Goal: Book appointment/travel/reservation

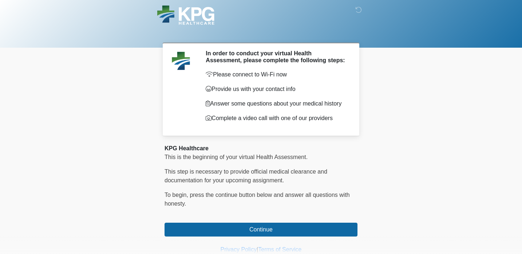
scroll to position [25, 0]
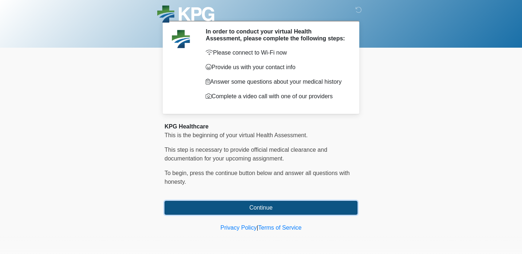
click at [263, 211] on button "Continue" at bounding box center [261, 208] width 193 height 14
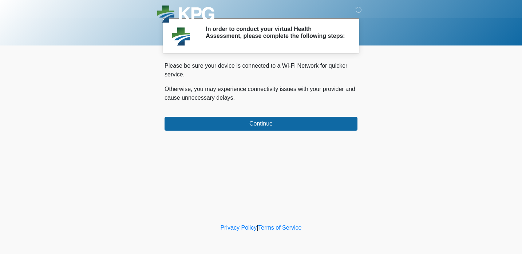
scroll to position [0, 0]
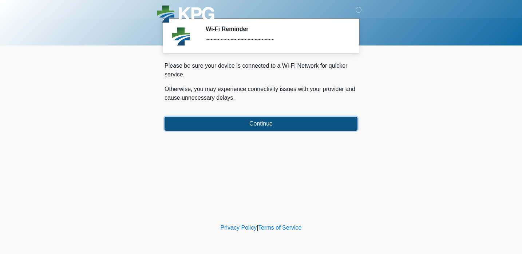
click at [264, 125] on button "Continue" at bounding box center [261, 124] width 193 height 14
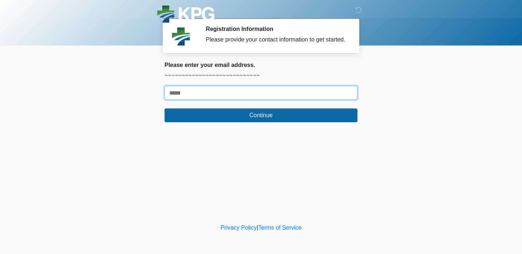
click at [240, 100] on input "Where should we email your response?" at bounding box center [261, 93] width 193 height 14
type input "**********"
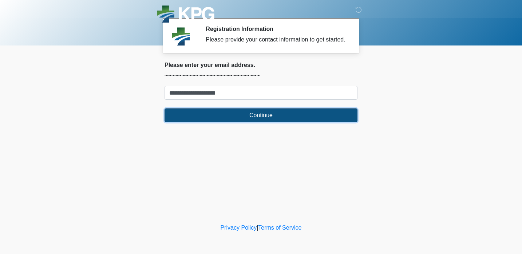
click at [246, 122] on button "Continue" at bounding box center [261, 116] width 193 height 14
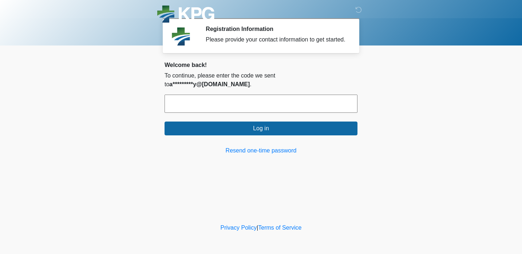
click at [246, 98] on input "text" at bounding box center [261, 104] width 193 height 18
click at [204, 104] on input "text" at bounding box center [261, 104] width 193 height 18
paste input "******"
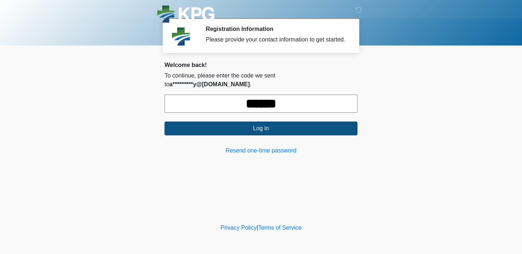
type input "******"
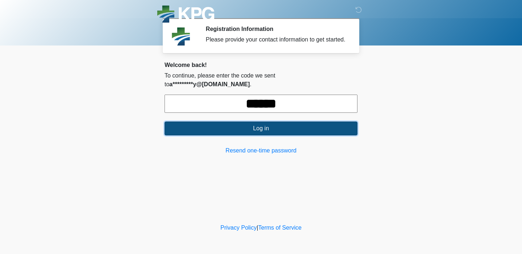
click at [231, 130] on button "Log in" at bounding box center [261, 129] width 193 height 14
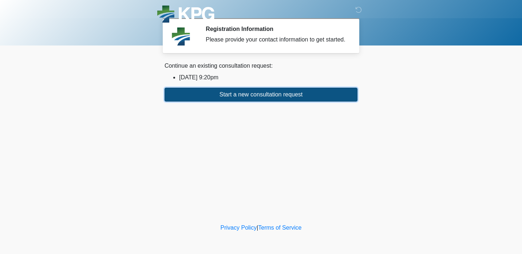
click at [235, 100] on button "Start a new consultation request" at bounding box center [261, 95] width 193 height 14
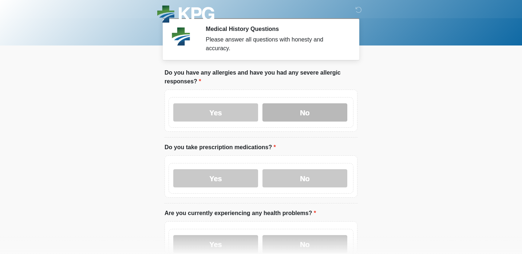
click at [321, 107] on label "No" at bounding box center [305, 112] width 85 height 18
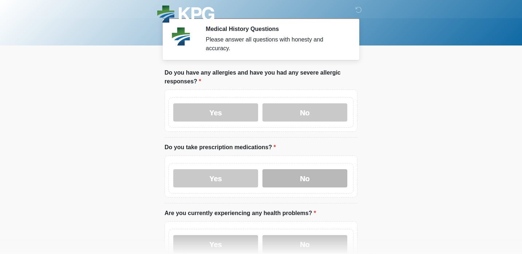
click at [311, 172] on label "No" at bounding box center [305, 178] width 85 height 18
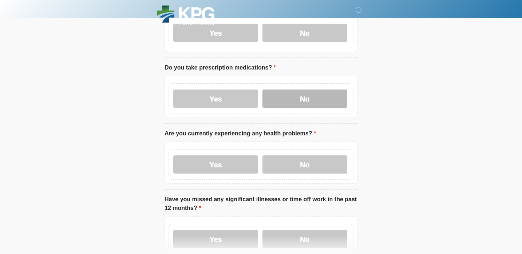
scroll to position [105, 0]
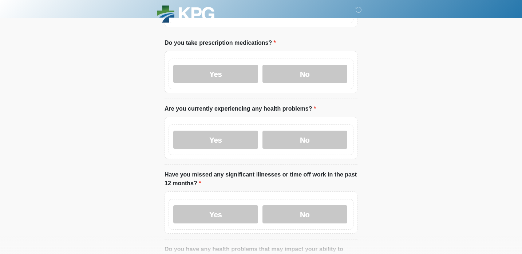
click at [306, 152] on div "Yes No" at bounding box center [261, 140] width 185 height 31
click at [306, 143] on label "No" at bounding box center [305, 140] width 85 height 18
click at [306, 215] on label "No" at bounding box center [305, 214] width 85 height 18
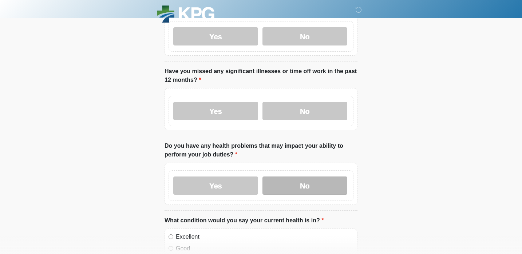
click at [300, 190] on label "No" at bounding box center [305, 186] width 85 height 18
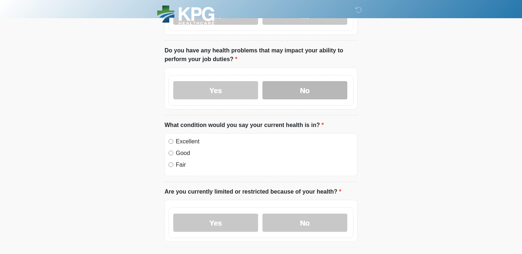
scroll to position [322, 0]
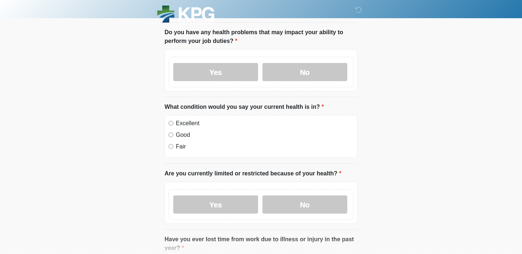
click at [175, 122] on div "Excellent" at bounding box center [261, 123] width 185 height 9
click at [313, 193] on div "Yes No" at bounding box center [261, 204] width 185 height 31
click at [313, 196] on label "No" at bounding box center [305, 205] width 85 height 18
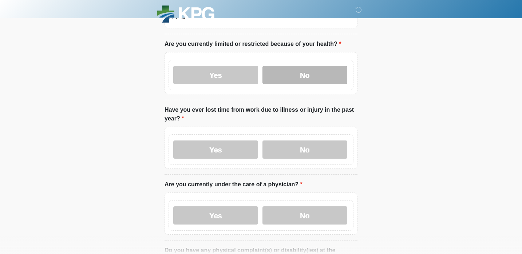
scroll to position [455, 0]
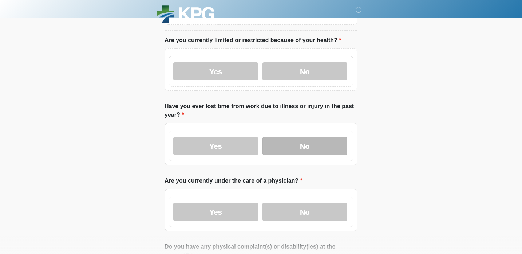
click at [305, 148] on label "No" at bounding box center [305, 146] width 85 height 18
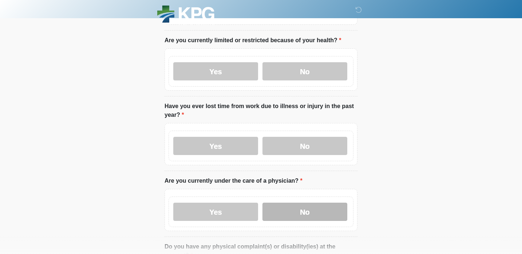
click at [302, 203] on label "No" at bounding box center [305, 212] width 85 height 18
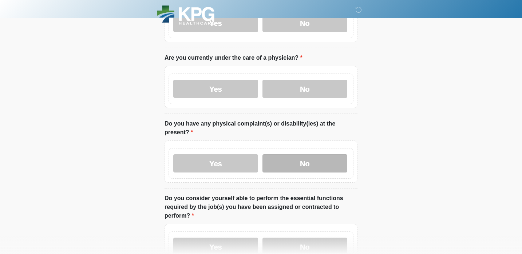
scroll to position [579, 0]
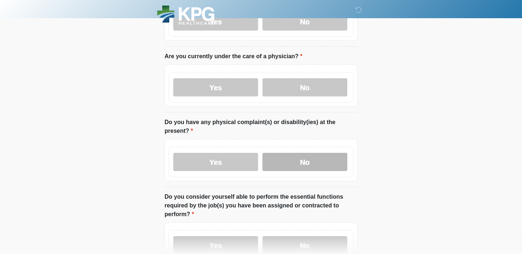
click at [296, 158] on label "No" at bounding box center [305, 162] width 85 height 18
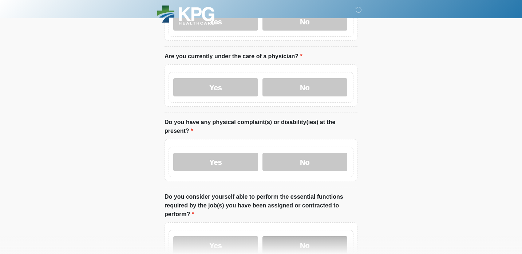
click at [297, 241] on label "No" at bounding box center [305, 245] width 85 height 18
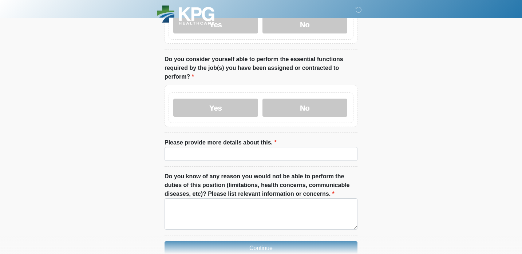
scroll to position [717, 0]
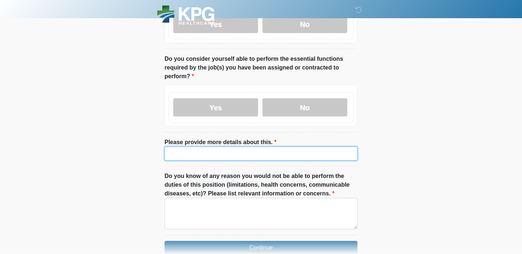
click at [284, 152] on input "Please provide more details about this." at bounding box center [261, 154] width 193 height 14
type input "*"
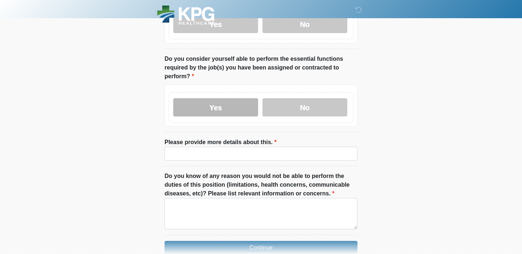
click at [221, 106] on label "Yes" at bounding box center [215, 107] width 85 height 18
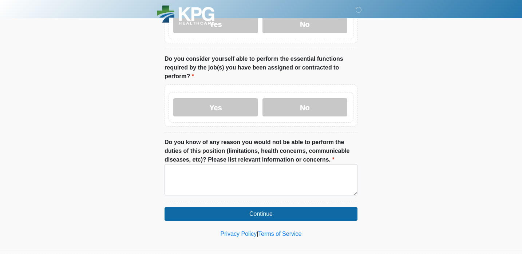
scroll to position [721, 0]
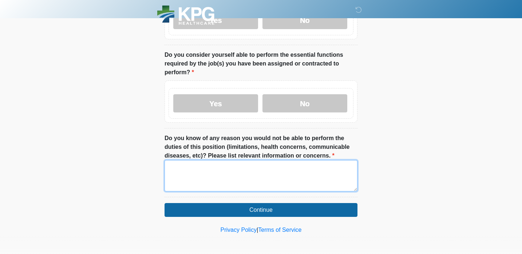
click at [244, 172] on textarea "Do you know of any reason you would not be able to perform the duties of this p…" at bounding box center [261, 175] width 193 height 31
type textarea "*"
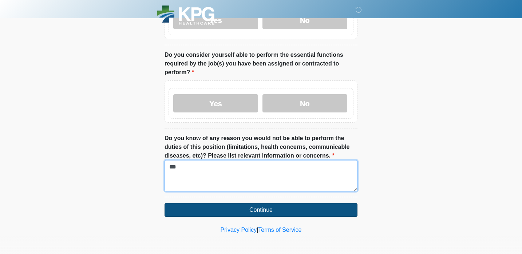
type textarea "***"
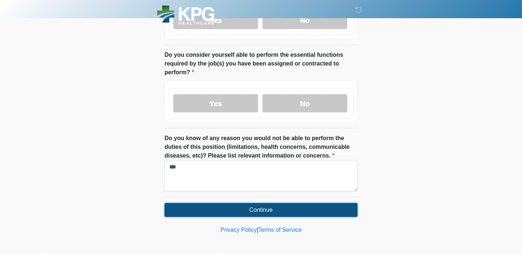
click at [272, 210] on button "Continue" at bounding box center [261, 210] width 193 height 14
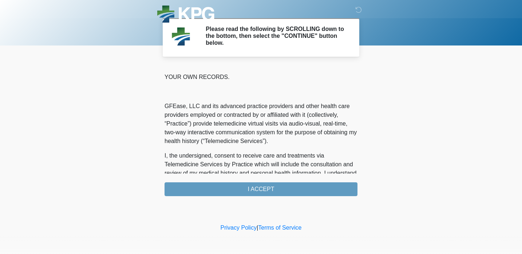
scroll to position [489, 0]
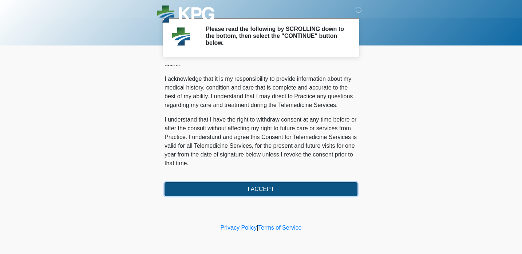
click at [251, 185] on button "I ACCEPT" at bounding box center [261, 189] width 193 height 14
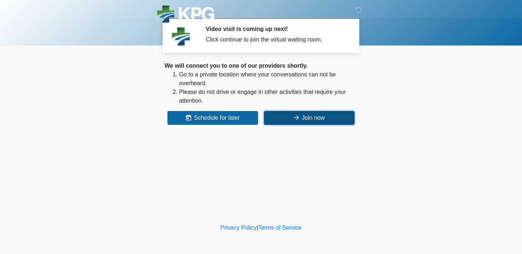
click at [294, 116] on icon at bounding box center [296, 118] width 5 height 6
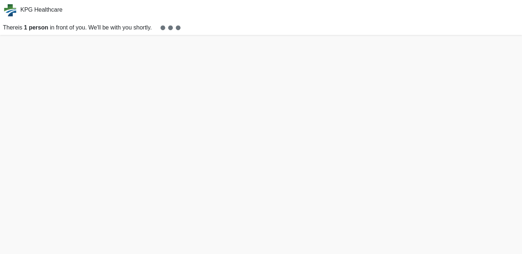
scroll to position [2, 0]
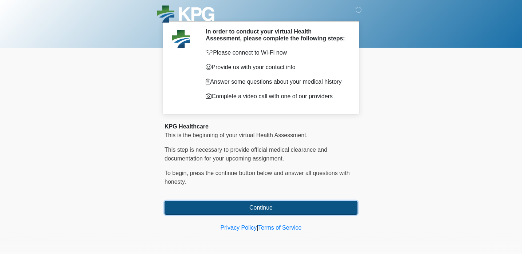
click at [247, 204] on button "Continue" at bounding box center [261, 208] width 193 height 14
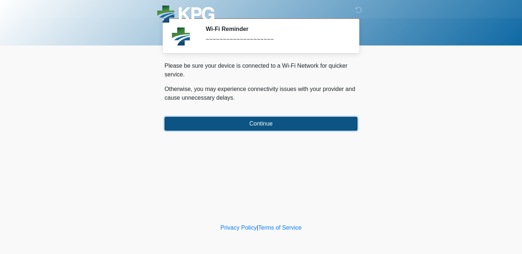
click at [230, 125] on button "Continue" at bounding box center [261, 124] width 193 height 14
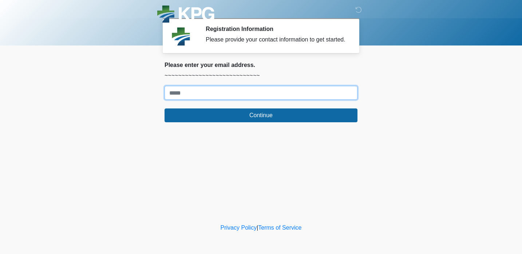
click at [220, 100] on input "Where should we email your response?" at bounding box center [261, 93] width 193 height 14
type input "**********"
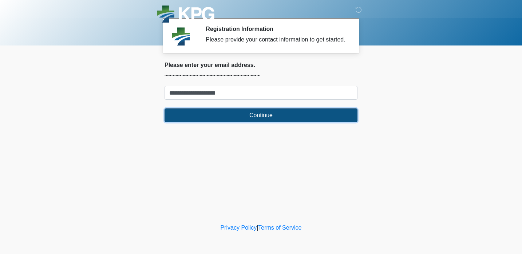
click at [240, 122] on button "Continue" at bounding box center [261, 116] width 193 height 14
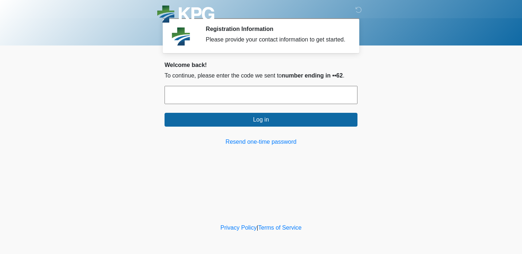
click at [237, 104] on input "text" at bounding box center [261, 95] width 193 height 18
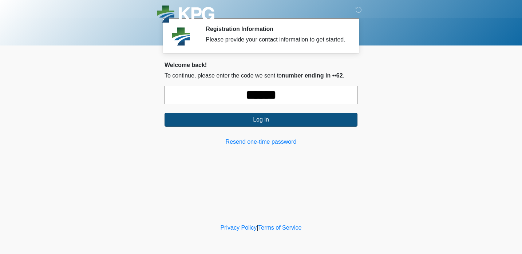
type input "******"
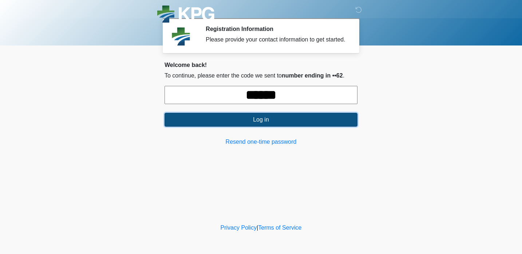
click at [256, 127] on button "Log in" at bounding box center [261, 120] width 193 height 14
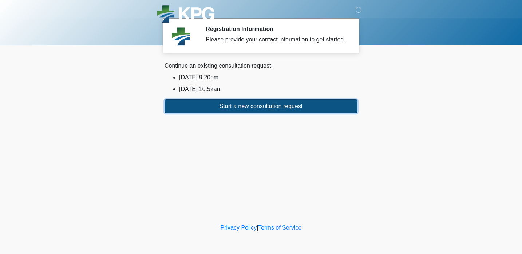
click at [267, 113] on button "Start a new consultation request" at bounding box center [261, 106] width 193 height 14
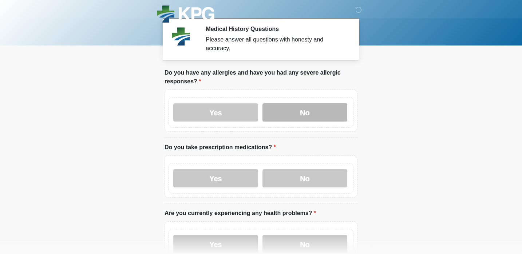
click at [293, 114] on label "No" at bounding box center [305, 112] width 85 height 18
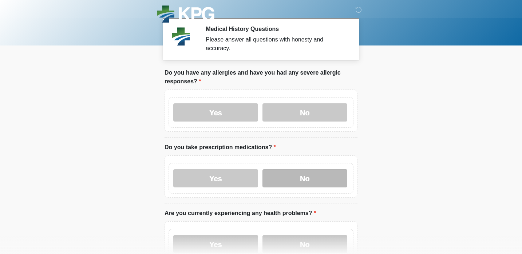
click at [310, 181] on label "No" at bounding box center [305, 178] width 85 height 18
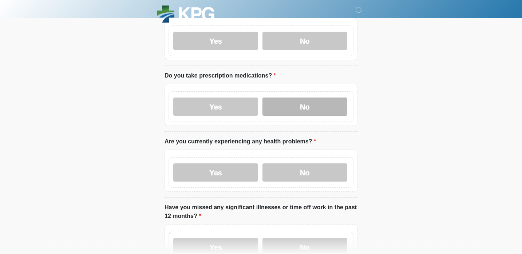
scroll to position [86, 0]
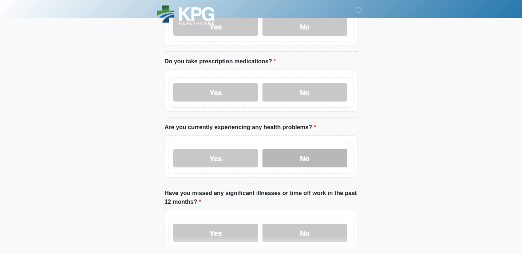
click at [307, 160] on label "No" at bounding box center [305, 158] width 85 height 18
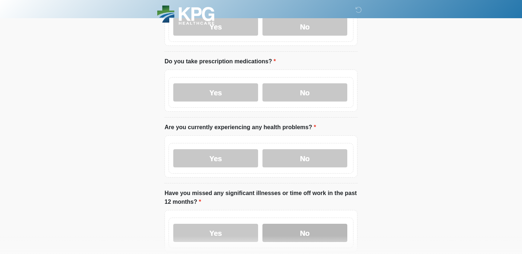
click at [312, 224] on label "No" at bounding box center [305, 233] width 85 height 18
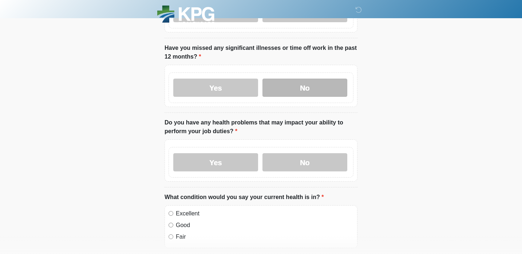
scroll to position [234, 0]
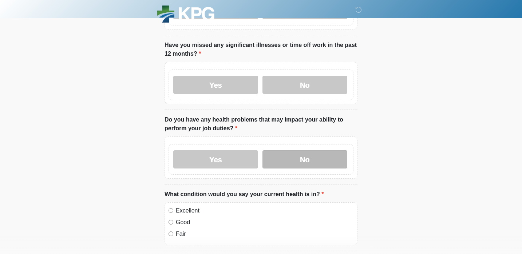
click at [312, 157] on label "No" at bounding box center [305, 159] width 85 height 18
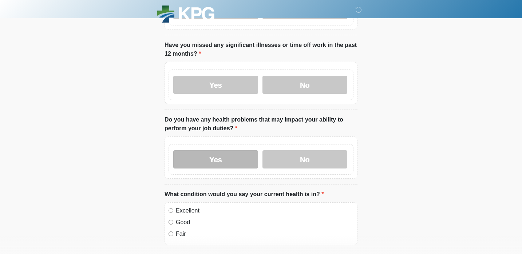
click at [216, 155] on label "Yes" at bounding box center [215, 159] width 85 height 18
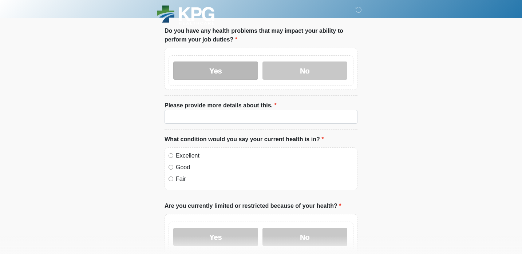
scroll to position [323, 0]
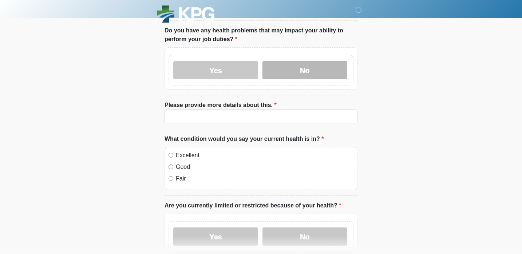
click at [295, 69] on label "No" at bounding box center [305, 70] width 85 height 18
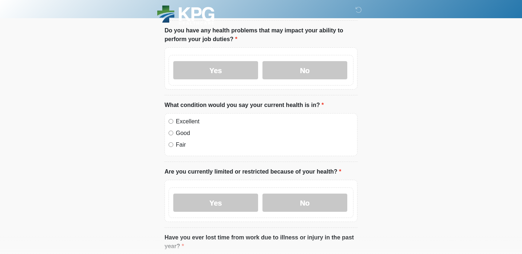
click at [186, 121] on label "Excellent" at bounding box center [265, 121] width 178 height 9
click at [293, 196] on label "No" at bounding box center [305, 203] width 85 height 18
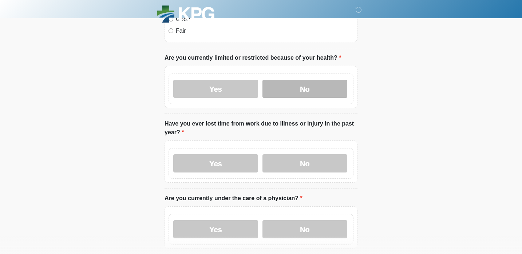
scroll to position [438, 0]
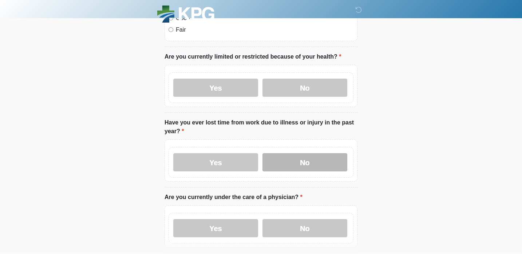
click at [297, 161] on label "No" at bounding box center [305, 162] width 85 height 18
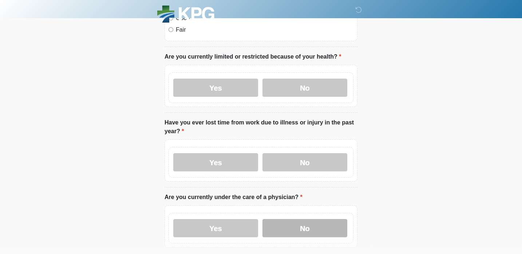
click at [296, 234] on label "No" at bounding box center [305, 228] width 85 height 18
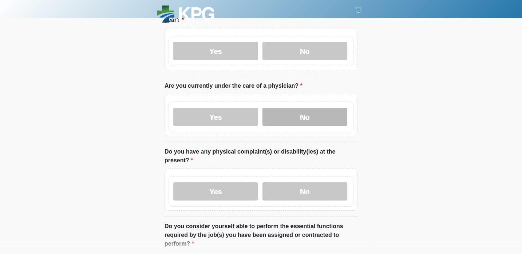
scroll to position [568, 0]
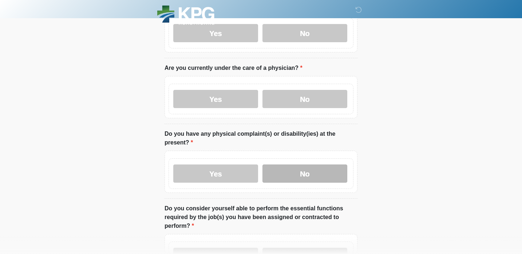
click at [294, 173] on label "No" at bounding box center [305, 174] width 85 height 18
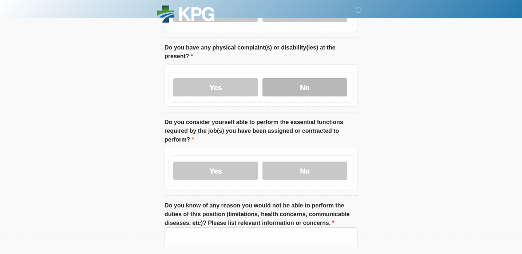
scroll to position [655, 0]
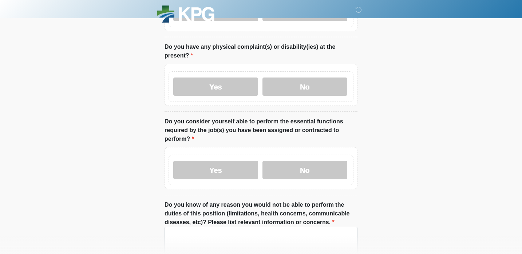
click at [291, 156] on div "Yes No" at bounding box center [261, 170] width 185 height 31
click at [222, 173] on label "Yes" at bounding box center [215, 170] width 85 height 18
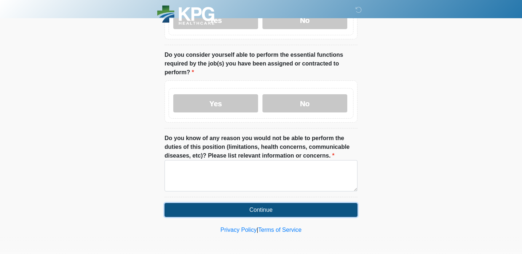
click at [256, 205] on button "Continue" at bounding box center [261, 210] width 193 height 14
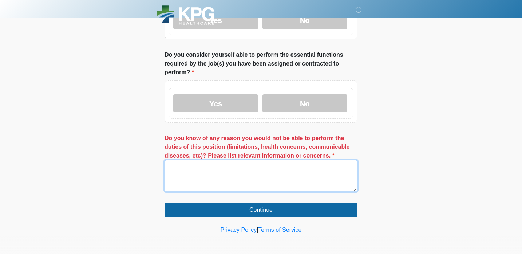
click at [254, 189] on textarea "Do you know of any reason you would not be able to perform the duties of this p…" at bounding box center [261, 175] width 193 height 31
type textarea "*"
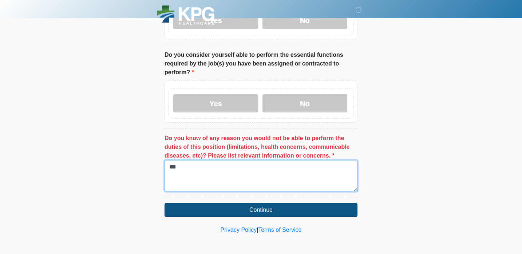
type textarea "***"
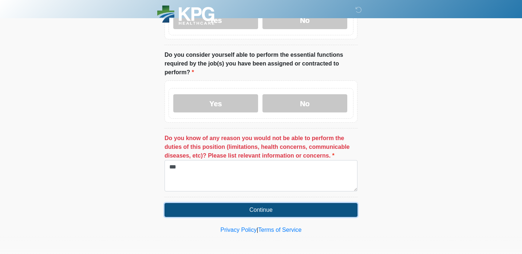
click at [300, 209] on button "Continue" at bounding box center [261, 210] width 193 height 14
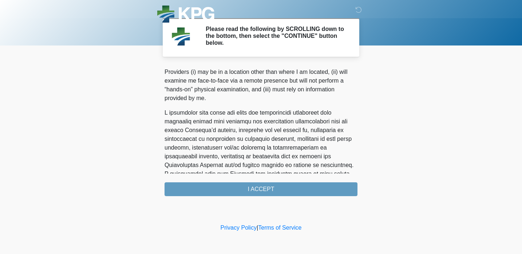
scroll to position [489, 0]
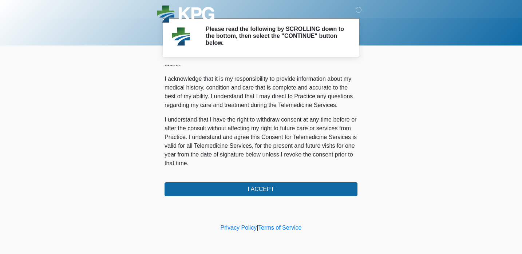
click at [275, 181] on div "PLEASE READ EACH SECTION CAREFULLY. YOU MAY REQUEST A COPY OF THIS FORM FOR YOU…" at bounding box center [261, 130] width 193 height 131
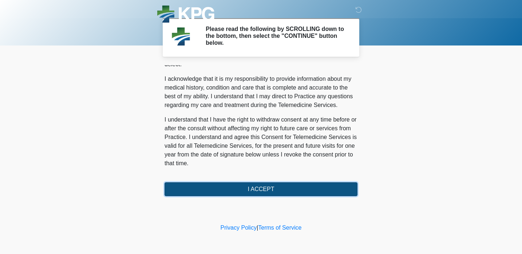
click at [273, 187] on button "I ACCEPT" at bounding box center [261, 189] width 193 height 14
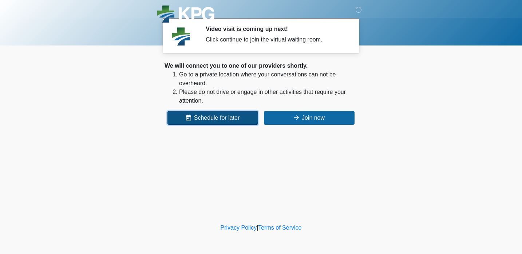
click at [229, 123] on button "Schedule for later" at bounding box center [213, 118] width 91 height 14
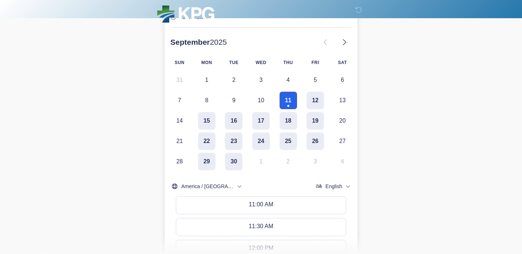
scroll to position [154, 0]
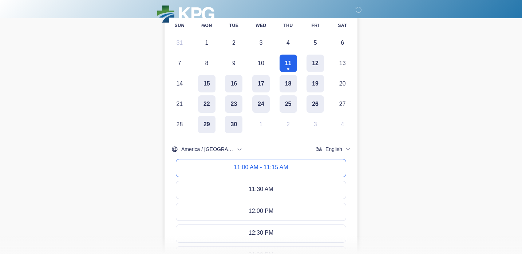
click at [271, 165] on div "11:00 AM - 11:15 AM" at bounding box center [261, 168] width 54 height 8
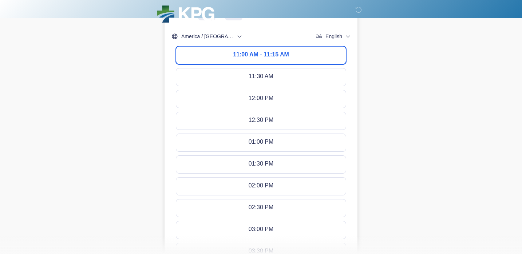
scroll to position [412, 0]
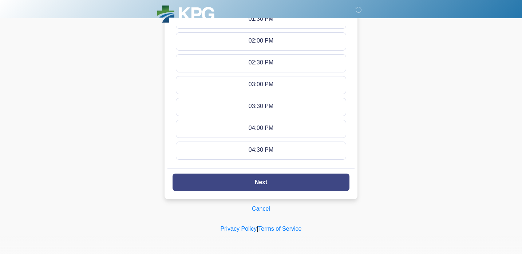
click at [309, 181] on button "Next" at bounding box center [261, 182] width 177 height 17
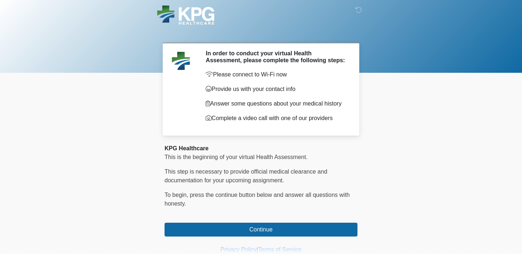
scroll to position [25, 0]
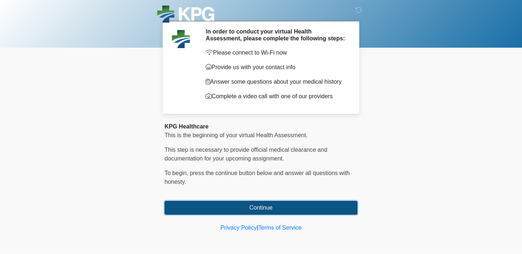
click at [272, 206] on button "Continue" at bounding box center [261, 208] width 193 height 14
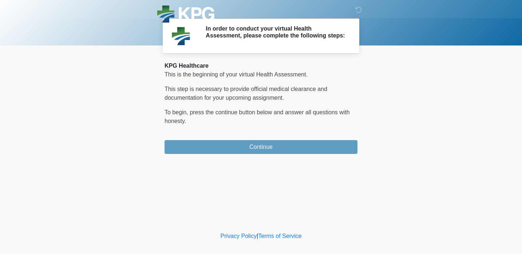
scroll to position [0, 0]
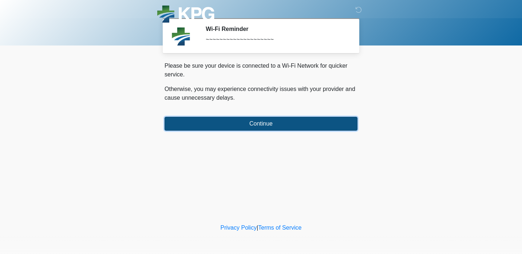
click at [271, 120] on button "Continue" at bounding box center [261, 124] width 193 height 14
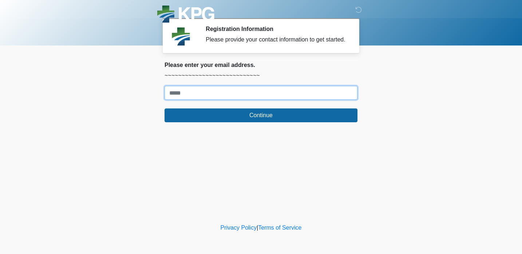
click at [259, 98] on input "Where should we email your response?" at bounding box center [261, 93] width 193 height 14
type input "**********"
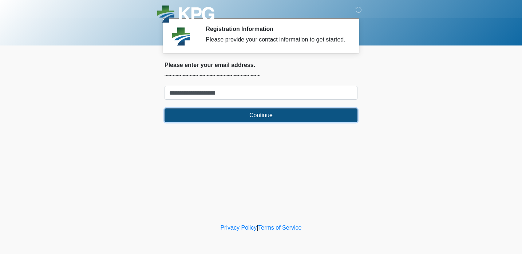
click at [257, 122] on button "Continue" at bounding box center [261, 116] width 193 height 14
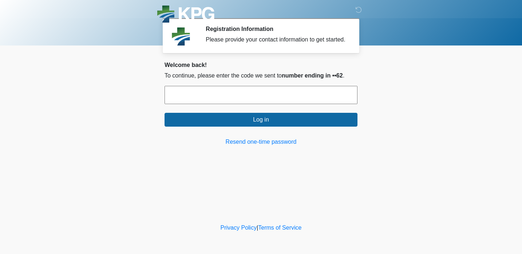
click at [252, 104] on input "text" at bounding box center [261, 95] width 193 height 18
type input "******"
click at [165, 113] on button "Log in" at bounding box center [261, 120] width 193 height 14
